Goal: Information Seeking & Learning: Learn about a topic

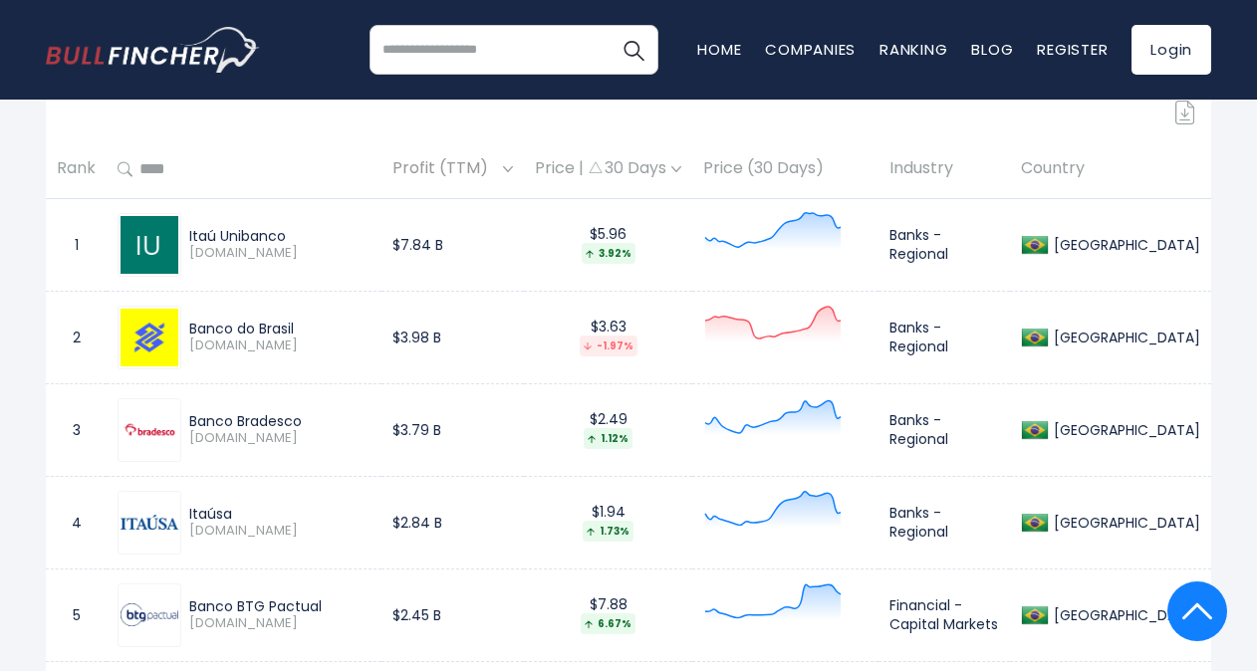
scroll to position [906, 0]
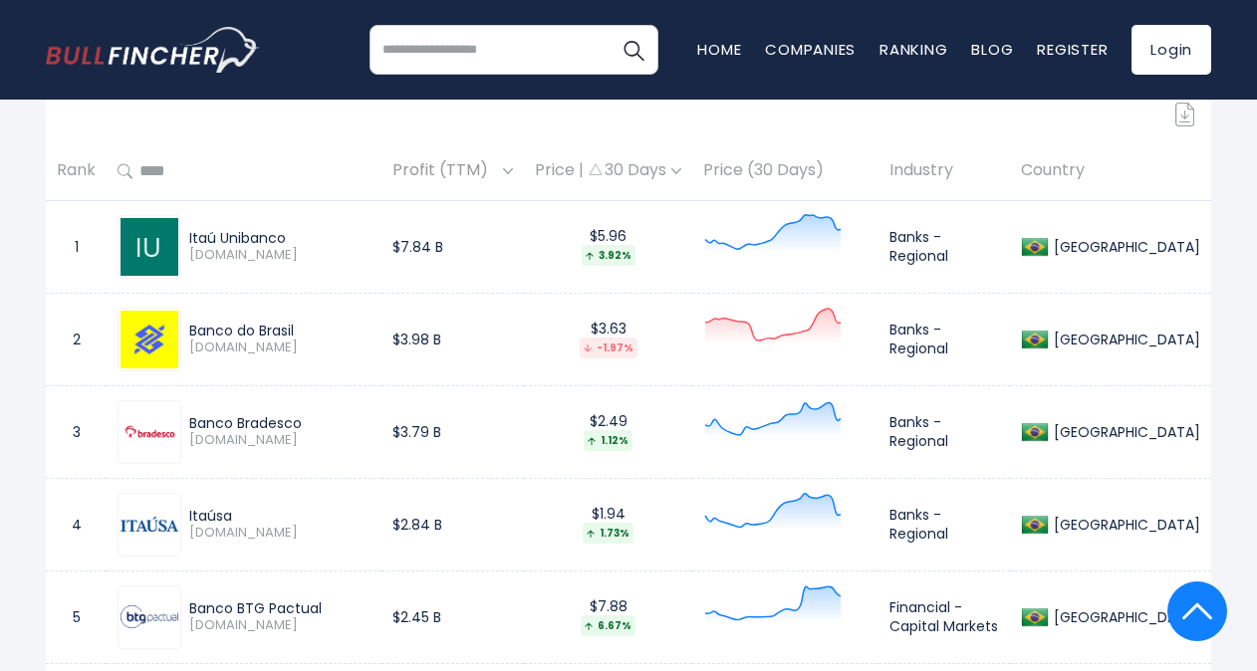
click at [681, 171] on div "Price | 30 Days" at bounding box center [608, 170] width 146 height 21
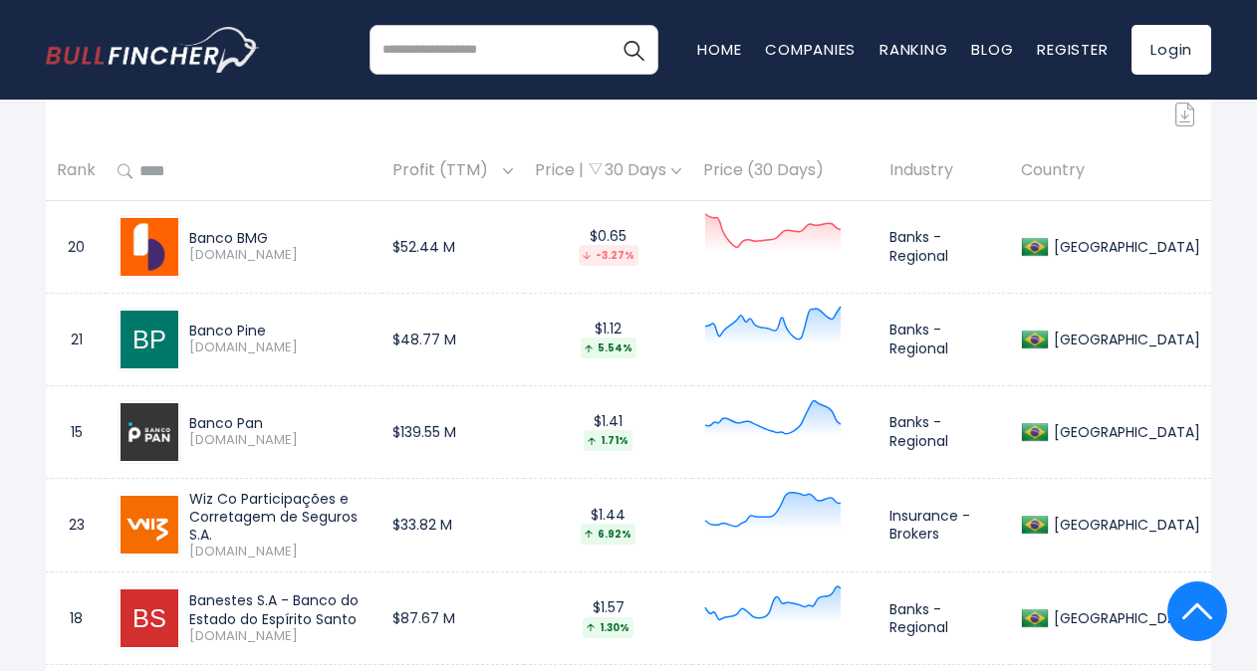
click at [681, 164] on div "Price | 30 Days" at bounding box center [608, 170] width 146 height 21
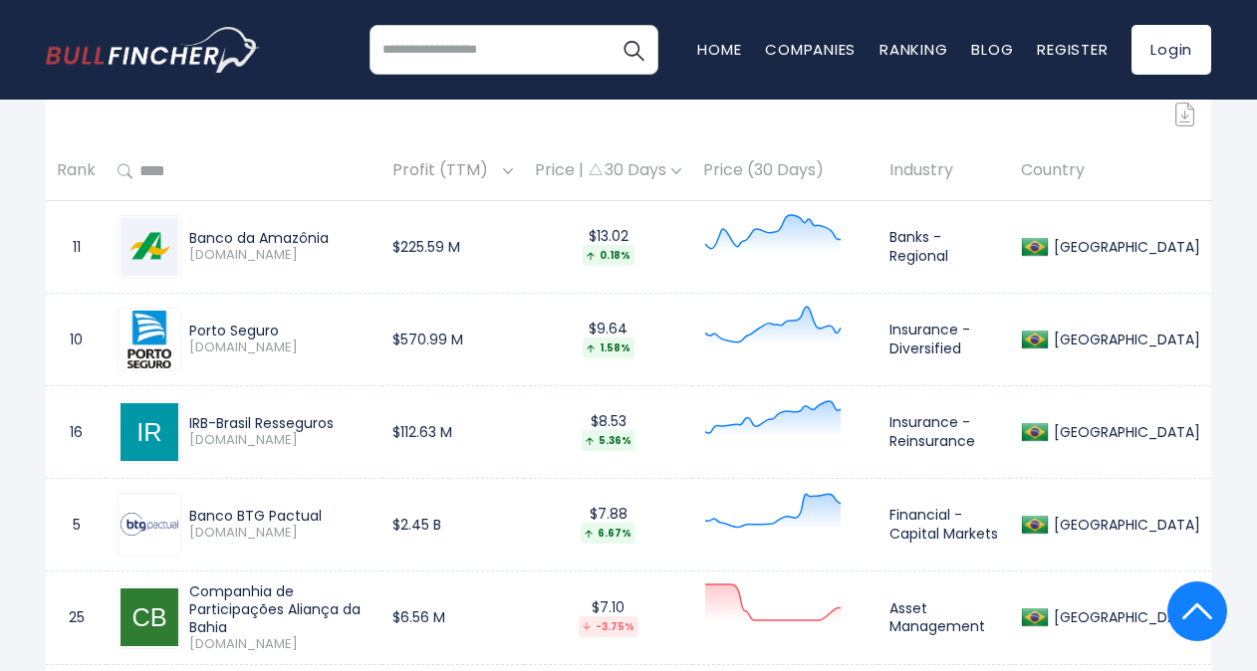
click at [681, 164] on div "Price | 30 Days" at bounding box center [608, 170] width 146 height 21
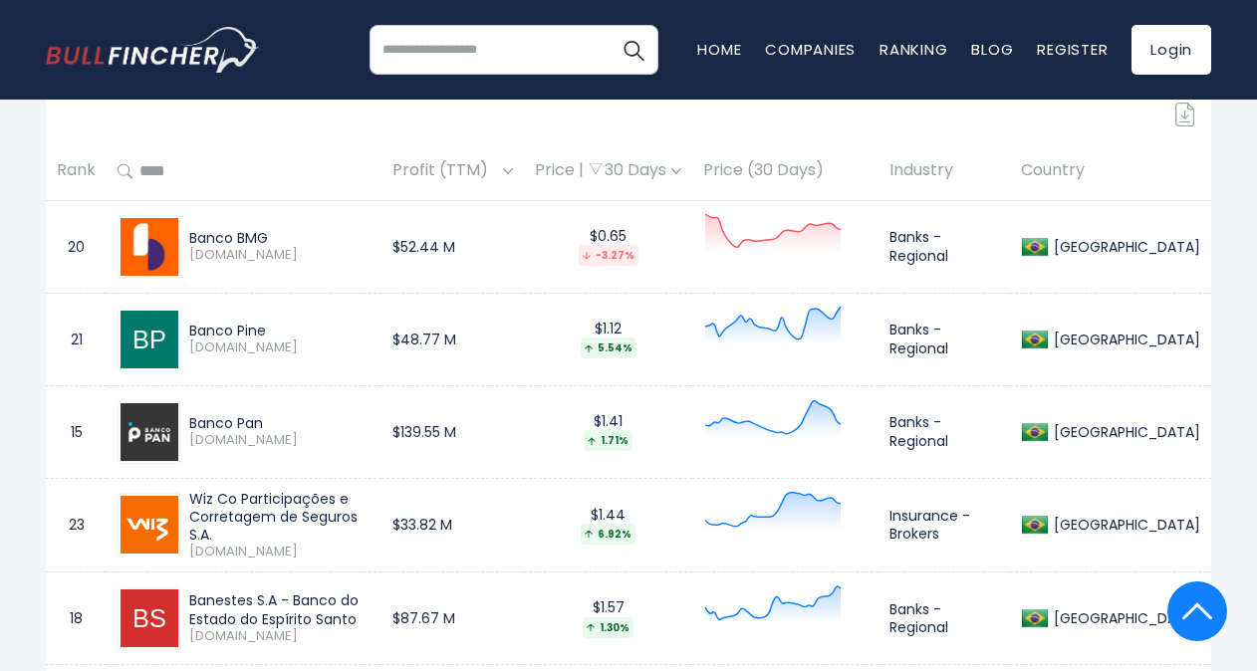
click at [598, 173] on div "Price | 30 Days" at bounding box center [608, 170] width 146 height 21
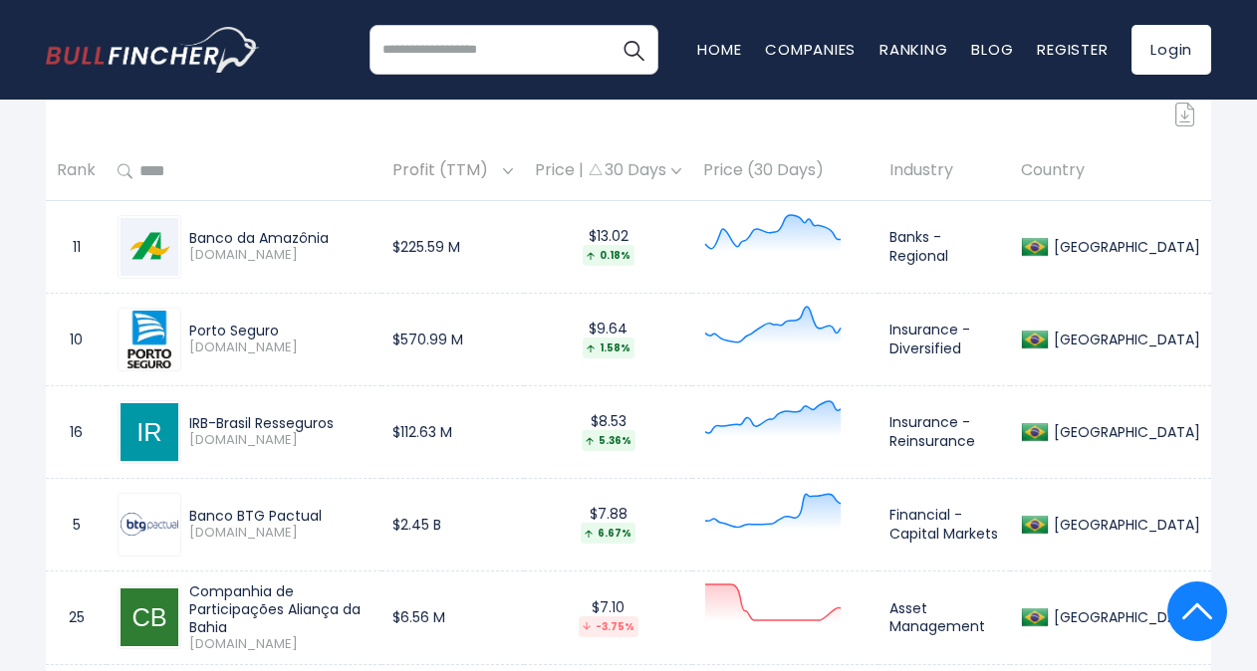
click at [681, 170] on div "Price | 30 Days" at bounding box center [608, 170] width 146 height 21
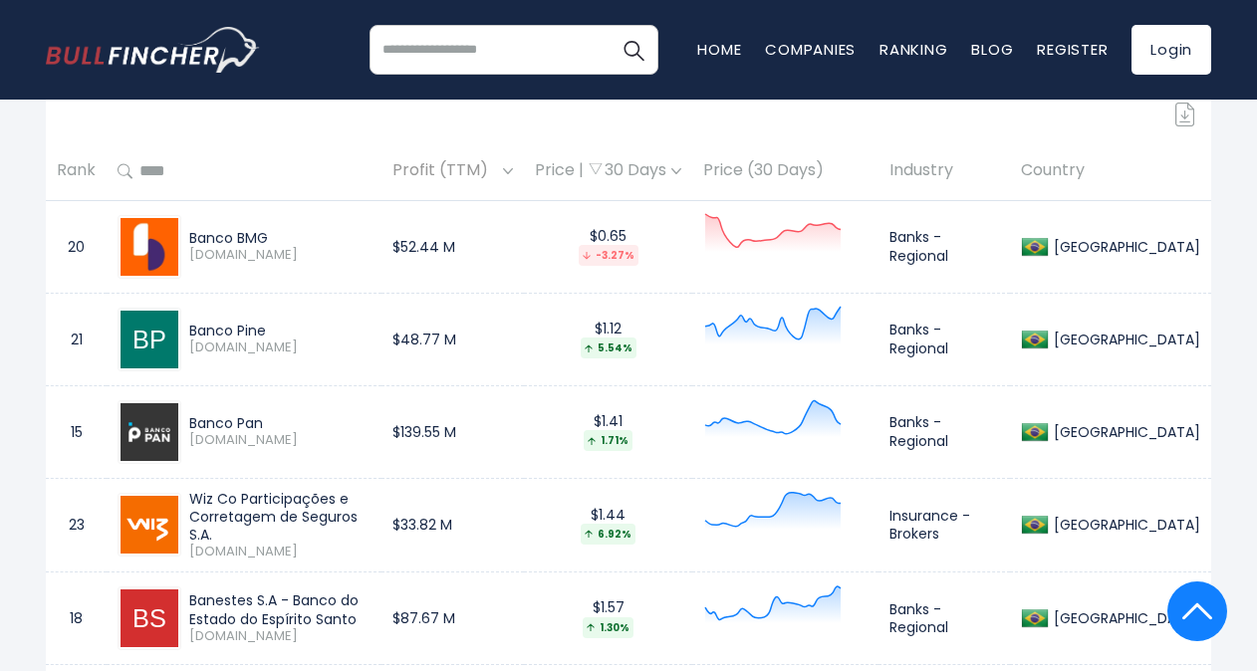
click at [681, 170] on div "Price | 30 Days" at bounding box center [608, 170] width 146 height 21
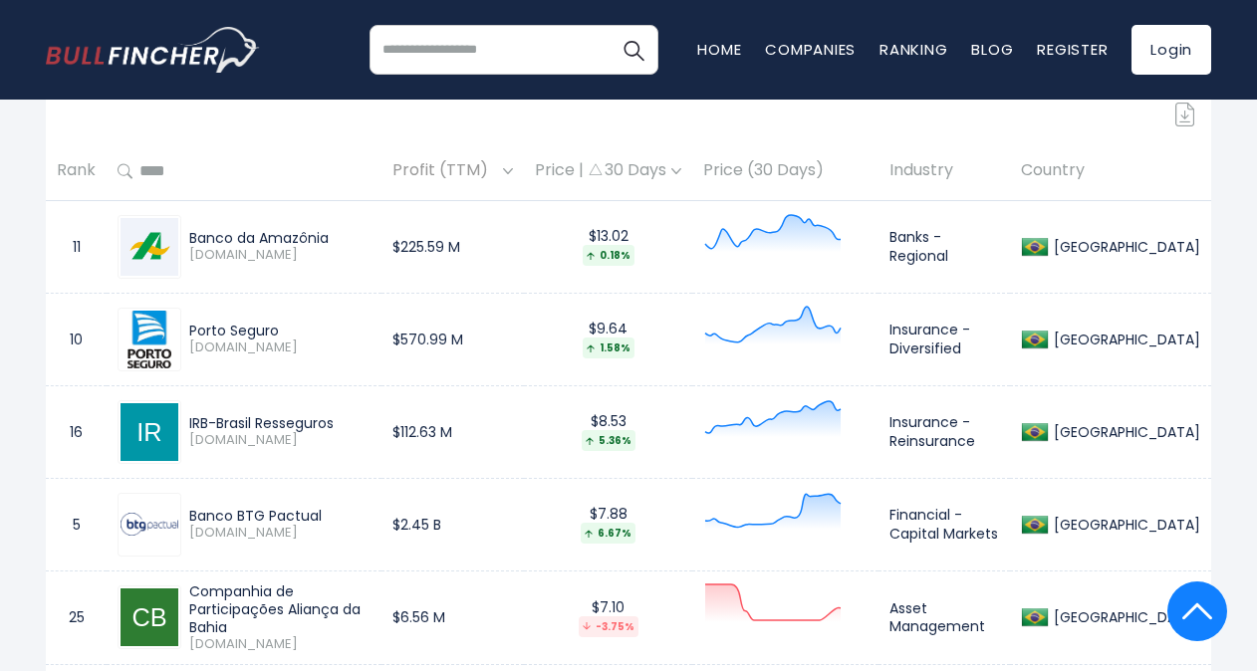
click at [831, 170] on th "Price (30 Days)" at bounding box center [785, 171] width 186 height 59
click at [681, 179] on div "Price | 30 Days" at bounding box center [608, 170] width 146 height 21
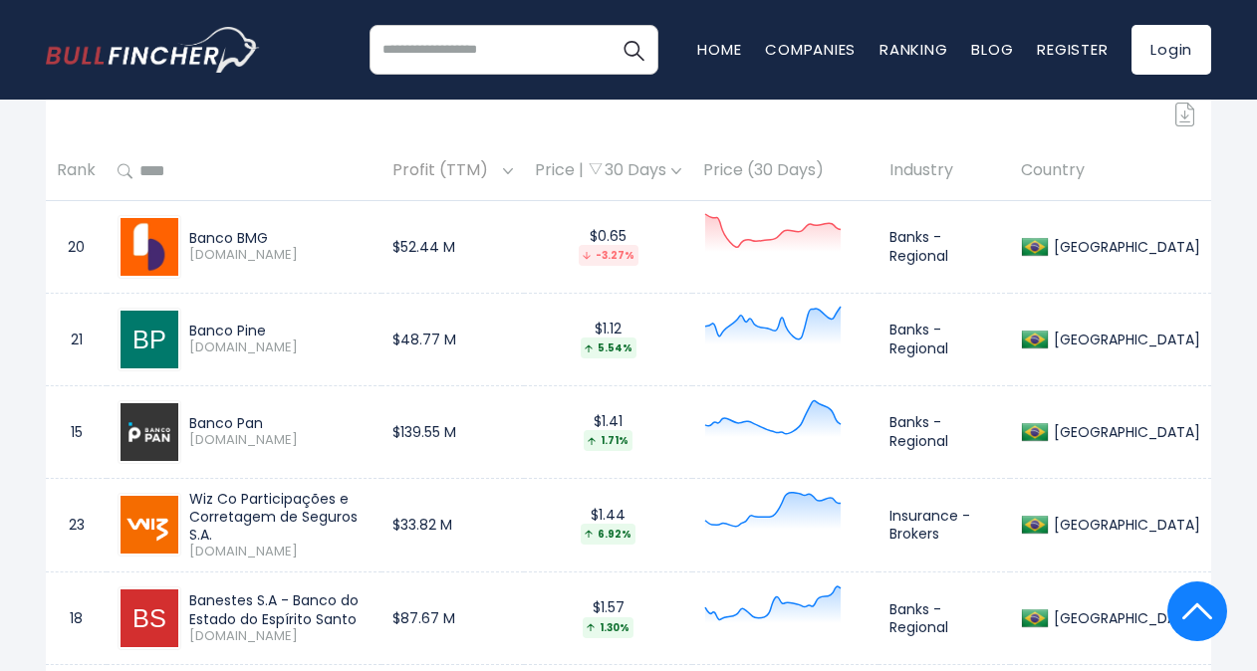
click at [681, 179] on div "Price | 30 Days" at bounding box center [608, 170] width 146 height 21
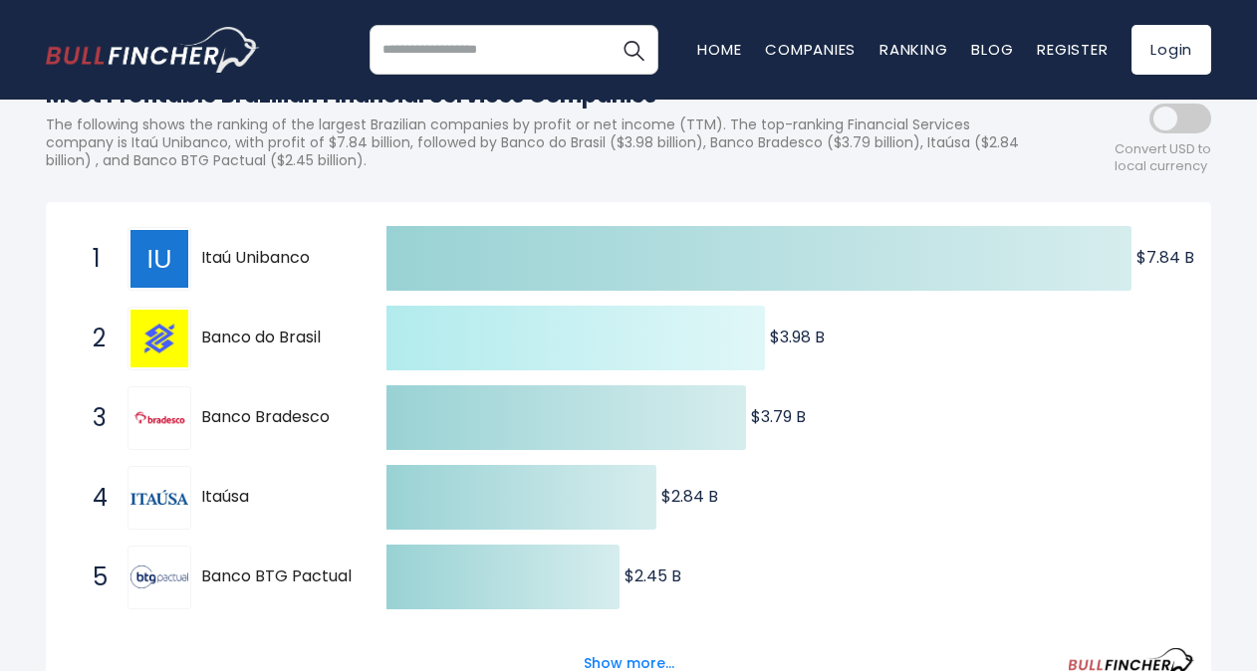
scroll to position [284, 0]
